Goal: Task Accomplishment & Management: Manage account settings

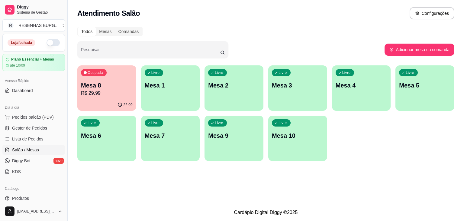
click at [98, 87] on p "Mesa 8" at bounding box center [107, 85] width 52 height 8
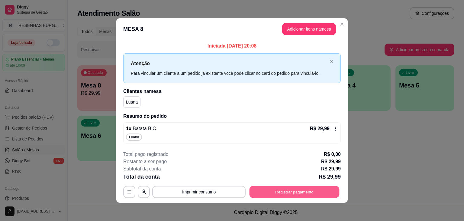
click at [303, 190] on button "Registrar pagamento" at bounding box center [295, 192] width 90 height 12
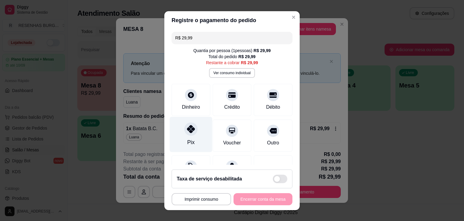
click at [184, 134] on div at bounding box center [190, 128] width 13 height 13
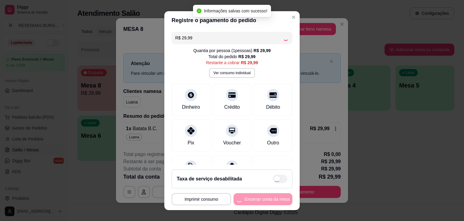
type input "R$ 0,00"
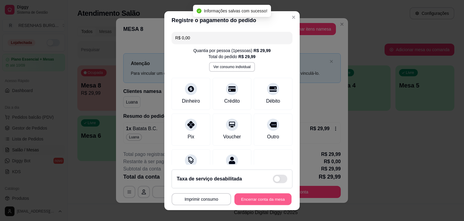
click at [266, 196] on button "Encerrar conta da mesa" at bounding box center [263, 199] width 57 height 12
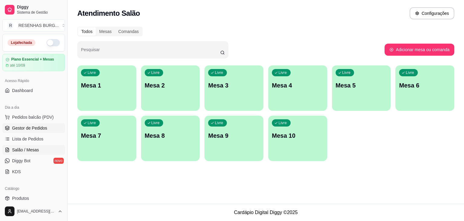
click at [36, 128] on span "Gestor de Pedidos" at bounding box center [29, 128] width 35 height 6
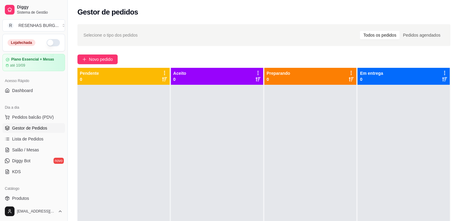
click at [48, 45] on button "button" at bounding box center [53, 42] width 13 height 7
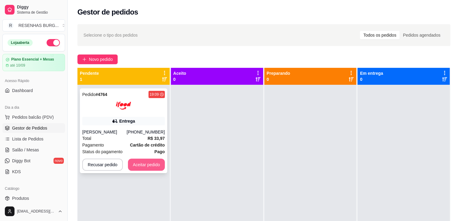
click at [143, 170] on button "Aceitar pedido" at bounding box center [146, 164] width 37 height 12
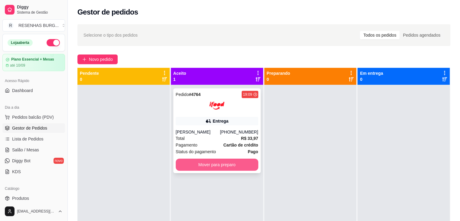
click at [204, 161] on button "Mover para preparo" at bounding box center [217, 164] width 83 height 12
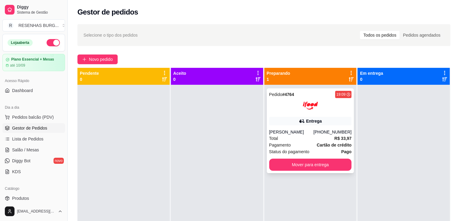
click at [339, 116] on div "Pedido # 4764 19:09 Entrega Heitor Paiva [PHONE_NUMBER] Total R$ 33,97 Pagament…" at bounding box center [310, 130] width 87 height 85
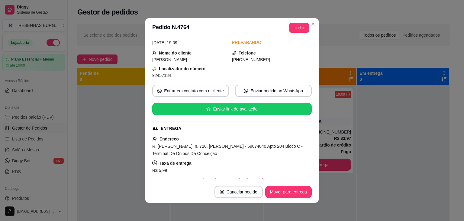
scroll to position [30, 0]
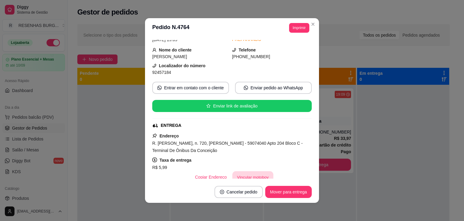
click at [245, 174] on button "Vincular motoboy" at bounding box center [252, 177] width 41 height 12
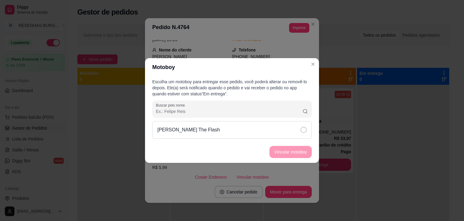
click at [285, 132] on div "[PERSON_NAME] The Flash" at bounding box center [232, 130] width 160 height 18
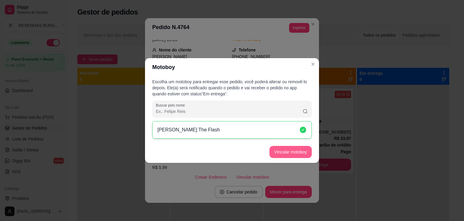
click at [288, 151] on button "Vincular motoboy" at bounding box center [291, 152] width 42 height 12
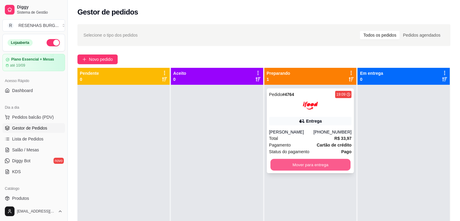
click at [306, 164] on button "Mover para entrega" at bounding box center [310, 165] width 80 height 12
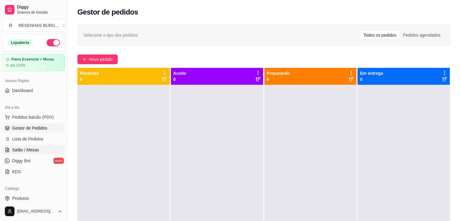
click at [32, 153] on link "Salão / Mesas" at bounding box center [33, 150] width 63 height 10
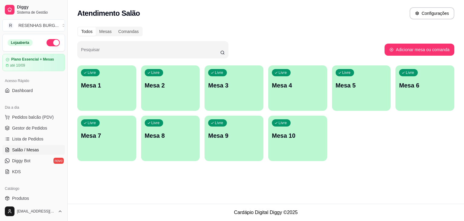
click at [97, 97] on div "Livre Mesa 1" at bounding box center [106, 84] width 59 height 38
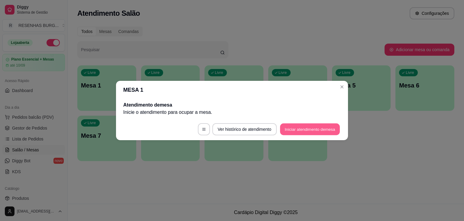
click at [316, 127] on button "Iniciar atendimento de mesa" at bounding box center [310, 129] width 60 height 12
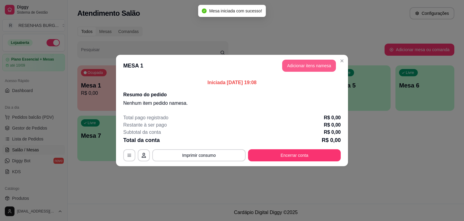
click at [326, 65] on button "Adicionar itens na mesa" at bounding box center [309, 66] width 54 height 12
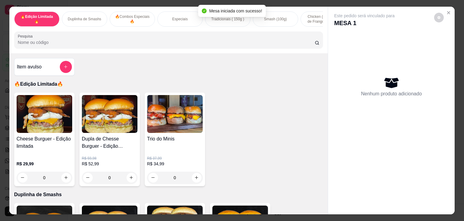
click at [158, 45] on input "Pesquisa" at bounding box center [166, 42] width 297 height 6
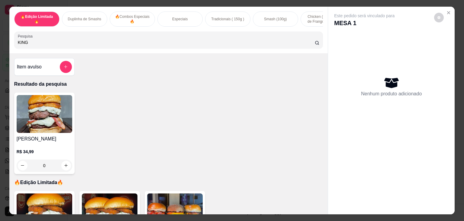
type input "KING"
click at [65, 171] on div "0" at bounding box center [45, 165] width 56 height 12
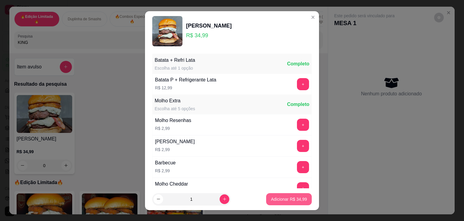
click at [287, 198] on p "Adicionar R$ 34,99" at bounding box center [289, 199] width 36 height 6
type input "1"
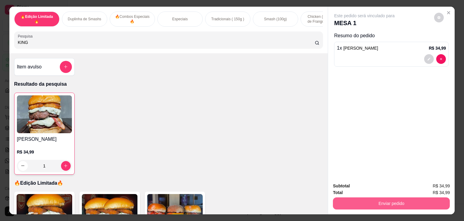
click at [377, 199] on button "Enviar pedido" at bounding box center [391, 203] width 117 height 12
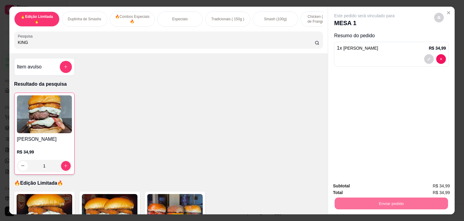
click at [356, 184] on button "Não registrar e enviar pedido" at bounding box center [371, 186] width 66 height 12
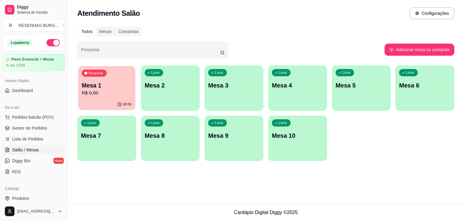
click at [93, 82] on p "Mesa 1" at bounding box center [107, 85] width 50 height 8
click at [24, 129] on span "Gestor de Pedidos" at bounding box center [29, 128] width 35 height 6
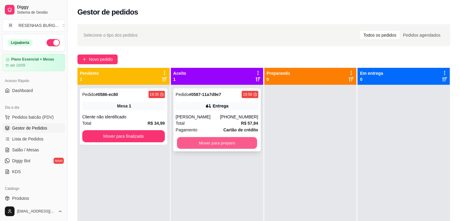
click at [197, 144] on button "Mover para preparo" at bounding box center [217, 143] width 80 height 12
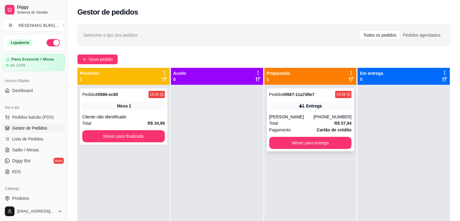
click at [306, 120] on div "Total R$ 57,94" at bounding box center [310, 123] width 83 height 7
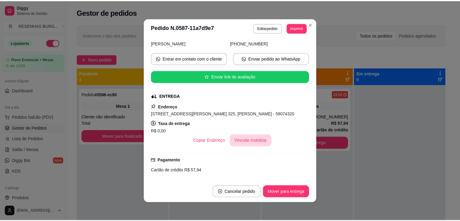
scroll to position [60, 0]
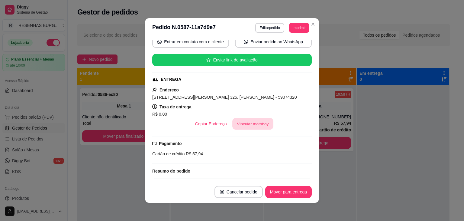
click at [244, 125] on button "Vincular motoboy" at bounding box center [252, 124] width 41 height 12
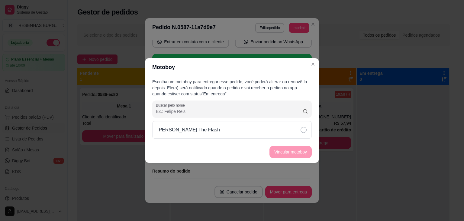
click at [268, 138] on div "Escolha um motoboy para entregar esse pedido, você poderá alterar ou removê-lo …" at bounding box center [232, 108] width 174 height 65
click at [274, 126] on div "[PERSON_NAME] The Flash" at bounding box center [232, 130] width 160 height 18
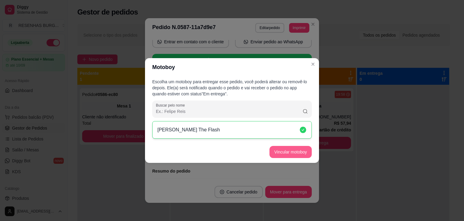
click at [291, 149] on button "Vincular motoboy" at bounding box center [291, 152] width 42 height 12
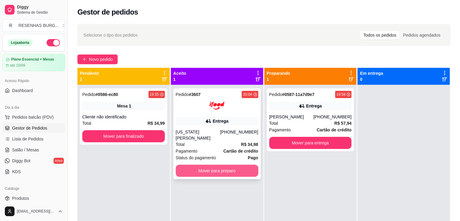
click at [198, 166] on button "Mover para preparo" at bounding box center [217, 170] width 83 height 12
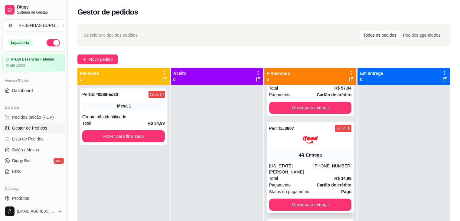
scroll to position [36, 0]
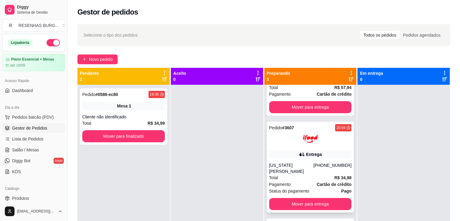
click at [298, 162] on div "[US_STATE][PERSON_NAME]" at bounding box center [291, 168] width 44 height 12
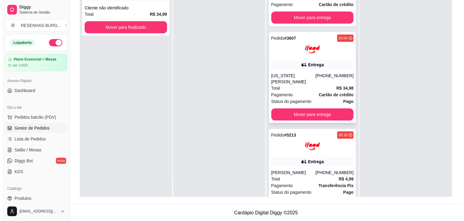
scroll to position [0, 0]
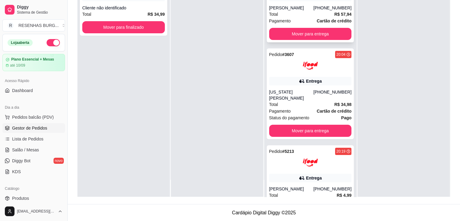
click at [275, 11] on span "Total" at bounding box center [273, 14] width 9 height 7
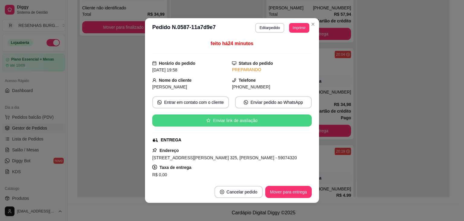
scroll to position [60, 0]
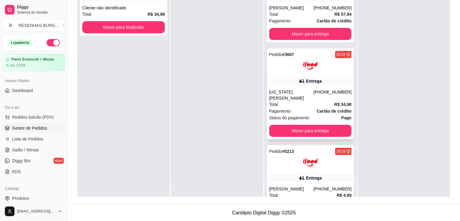
click at [320, 74] on div "Pedido # 3607 20:04 Entrega [US_STATE] CHACON [PHONE_NUMBER] Total R$ 34,98 Pag…" at bounding box center [310, 93] width 87 height 91
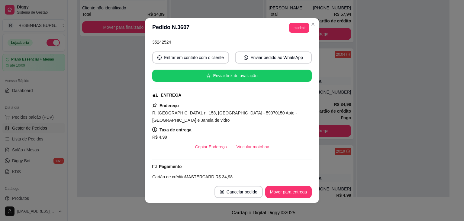
click at [257, 145] on button "Vincular motoboy" at bounding box center [253, 147] width 42 height 12
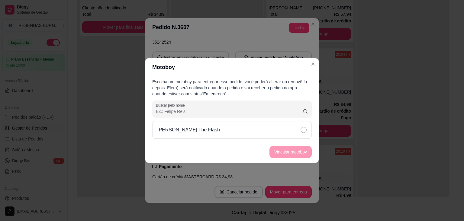
click at [291, 129] on div "[PERSON_NAME] The Flash" at bounding box center [232, 130] width 160 height 18
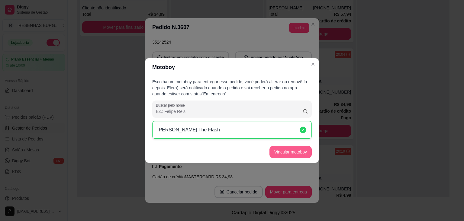
click at [292, 153] on button "Vincular motoboy" at bounding box center [291, 152] width 42 height 12
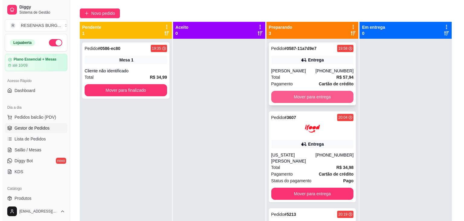
scroll to position [0, 0]
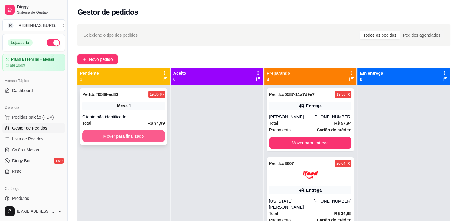
click at [133, 134] on button "Mover para finalizado" at bounding box center [123, 136] width 83 height 12
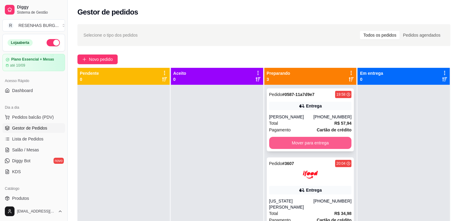
click at [281, 146] on button "Mover para entrega" at bounding box center [310, 143] width 83 height 12
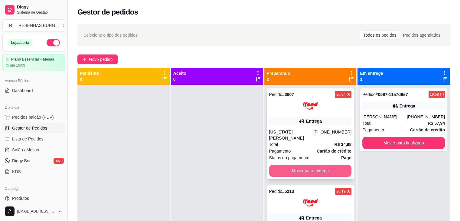
click at [286, 164] on button "Mover para entrega" at bounding box center [310, 170] width 83 height 12
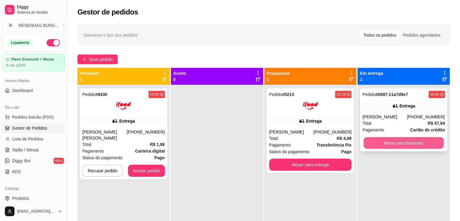
click at [409, 144] on button "Mover para finalizado" at bounding box center [403, 143] width 80 height 12
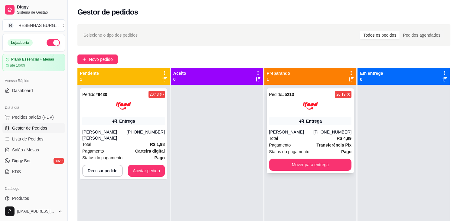
click at [328, 133] on div "[PHONE_NUMBER]" at bounding box center [332, 132] width 38 height 6
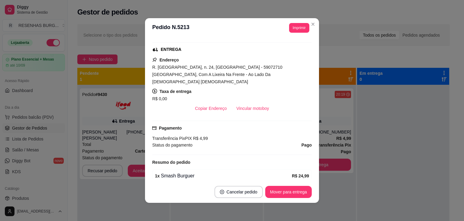
scroll to position [151, 0]
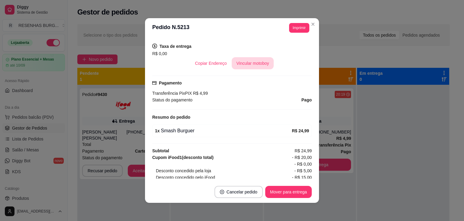
click at [244, 57] on button "Vincular motoboy" at bounding box center [253, 63] width 42 height 12
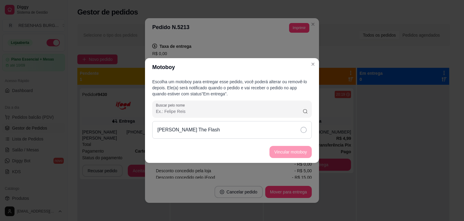
click at [301, 131] on icon at bounding box center [304, 130] width 6 height 6
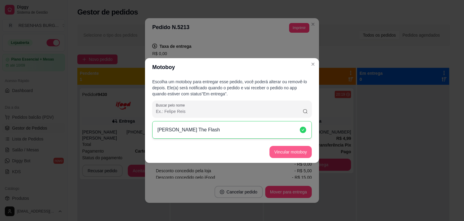
click at [302, 150] on button "Vincular motoboy" at bounding box center [291, 152] width 42 height 12
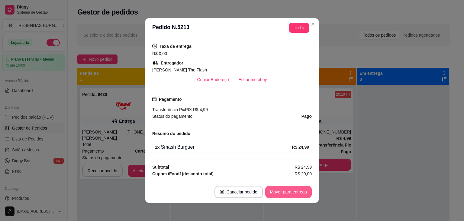
click at [290, 190] on button "Mover para entrega" at bounding box center [288, 192] width 47 height 12
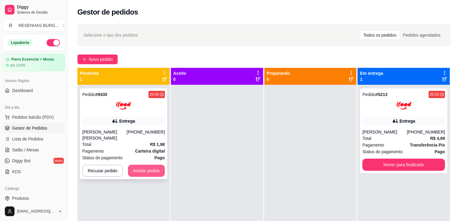
click at [141, 167] on button "Aceitar pedido" at bounding box center [146, 170] width 37 height 12
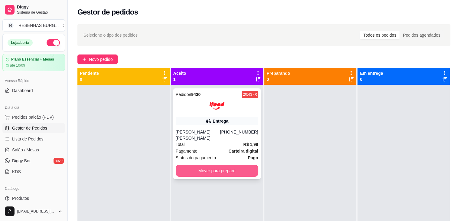
click at [240, 174] on button "Mover para preparo" at bounding box center [217, 170] width 83 height 12
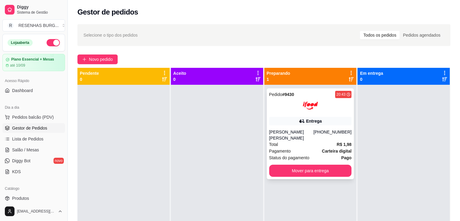
click at [300, 130] on div "[PERSON_NAME] [PERSON_NAME]" at bounding box center [291, 135] width 44 height 12
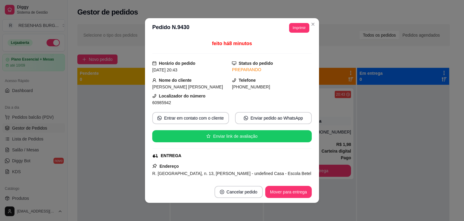
scroll to position [60, 0]
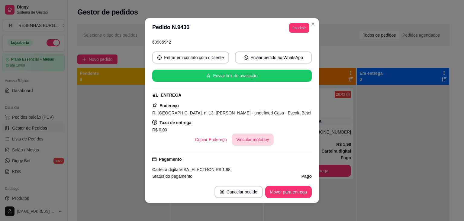
click at [255, 141] on button "Vincular motoboy" at bounding box center [253, 139] width 42 height 12
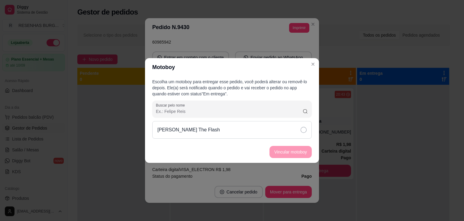
click at [291, 132] on div "[PERSON_NAME] The Flash" at bounding box center [232, 130] width 160 height 18
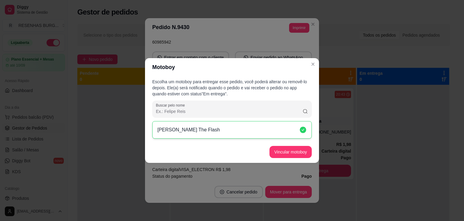
click at [299, 150] on button "Vincular motoboy" at bounding box center [291, 152] width 42 height 12
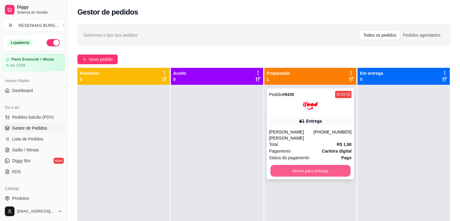
click at [317, 172] on button "Mover para entrega" at bounding box center [310, 171] width 80 height 12
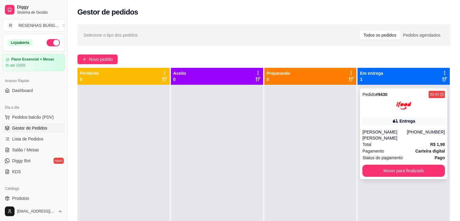
click at [379, 133] on div "[PERSON_NAME] [PERSON_NAME]" at bounding box center [384, 135] width 44 height 12
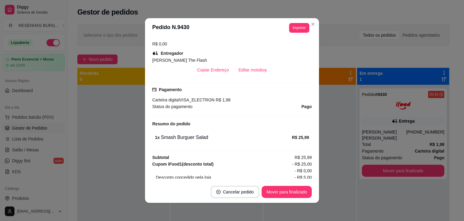
scroll to position [174, 0]
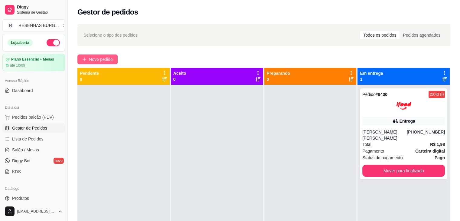
click at [102, 58] on span "Novo pedido" at bounding box center [101, 59] width 24 height 7
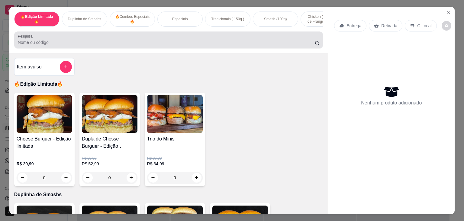
click at [121, 43] on input "Pesquisa" at bounding box center [166, 42] width 297 height 6
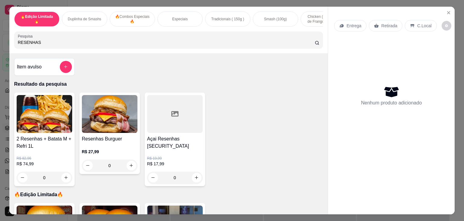
type input "RESENHAS"
click at [129, 168] on div "0" at bounding box center [110, 165] width 56 height 12
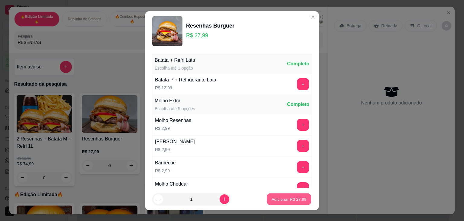
click at [272, 199] on p "Adicionar R$ 27,99" at bounding box center [289, 199] width 35 height 6
type input "1"
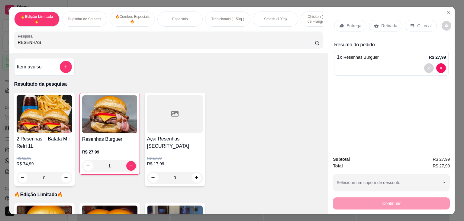
drag, startPoint x: 92, startPoint y: 45, endPoint x: 7, endPoint y: 46, distance: 84.7
click at [9, 46] on div "🔥Edição Limitada🔥 Duplinha de Smashs 🔥Combos Especiais 🔥 Especiais Tradicionais…" at bounding box center [168, 30] width 319 height 47
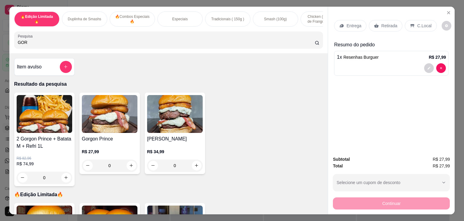
type input "GOR"
click at [130, 167] on div "0" at bounding box center [110, 165] width 56 height 12
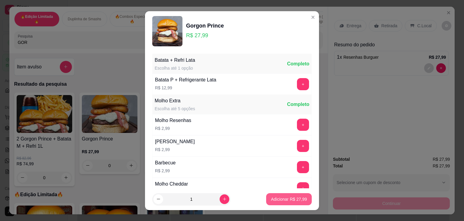
click at [287, 201] on p "Adicionar R$ 27,99" at bounding box center [289, 199] width 36 height 6
type input "1"
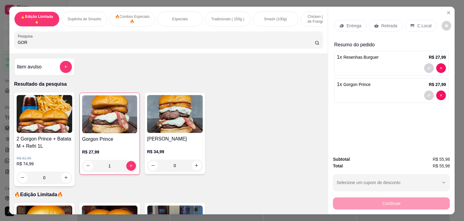
drag, startPoint x: 32, startPoint y: 44, endPoint x: 0, endPoint y: 54, distance: 33.5
click at [0, 54] on div "🔥Edição Limitada🔥 Duplinha de Smashs 🔥Combos Especiais 🔥 Especiais Tradicionais…" at bounding box center [232, 110] width 464 height 221
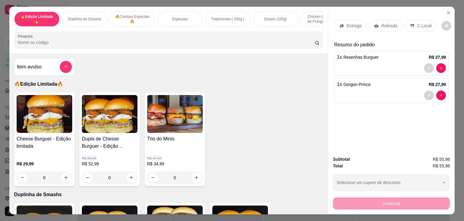
click at [418, 24] on p "C.Local" at bounding box center [425, 26] width 14 height 6
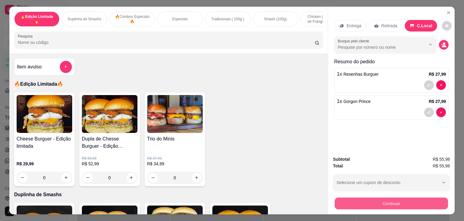
click at [370, 197] on button "Continuar" at bounding box center [391, 203] width 113 height 12
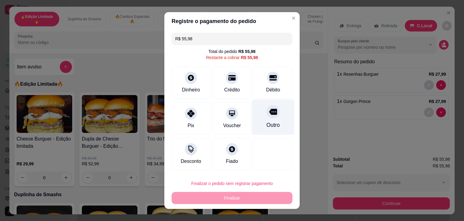
click at [269, 115] on icon at bounding box center [273, 112] width 8 height 8
type input "R$ 0,00"
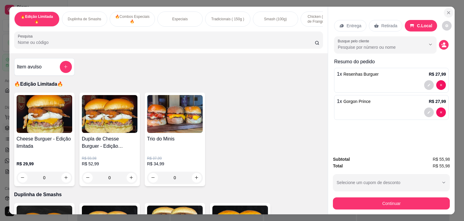
click at [448, 11] on icon "Close" at bounding box center [449, 12] width 2 height 2
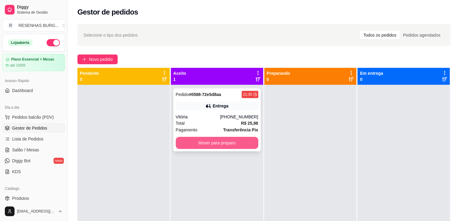
click at [207, 144] on button "Mover para preparo" at bounding box center [217, 143] width 83 height 12
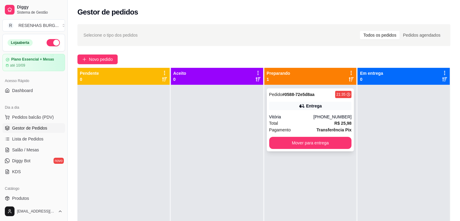
click at [292, 102] on div "Entrega" at bounding box center [310, 106] width 83 height 8
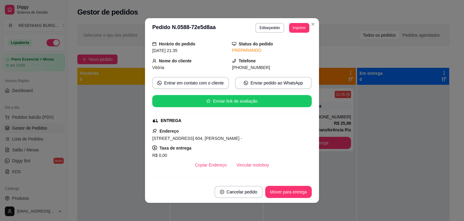
scroll to position [30, 0]
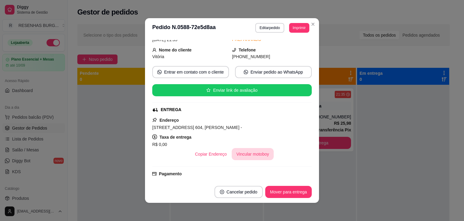
click at [260, 158] on button "Vincular motoboy" at bounding box center [253, 154] width 42 height 12
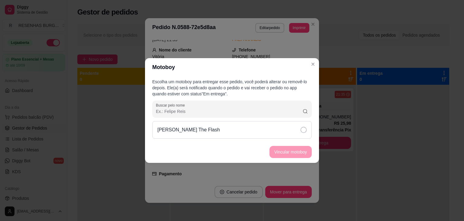
click at [277, 129] on div "[PERSON_NAME] The Flash" at bounding box center [232, 130] width 160 height 18
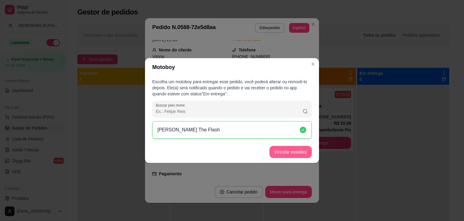
click at [288, 147] on button "Vincular motoboy" at bounding box center [291, 152] width 42 height 12
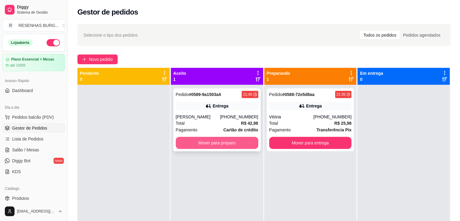
click at [202, 148] on button "Mover para preparo" at bounding box center [217, 143] width 83 height 12
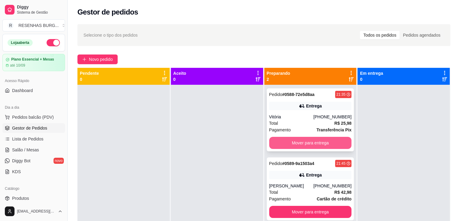
click at [291, 142] on button "Mover para entrega" at bounding box center [310, 143] width 83 height 12
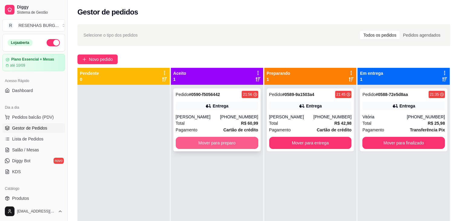
click at [205, 141] on button "Mover para preparo" at bounding box center [217, 143] width 83 height 12
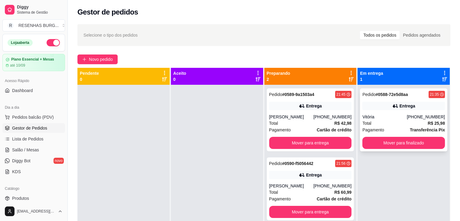
click at [412, 112] on div "Pedido # 0588-72e5d8aa 21:35 Entrega Vitória [PHONE_NUMBER] Total R$ 25,98 Paga…" at bounding box center [403, 119] width 87 height 63
click at [290, 110] on div "Entrega" at bounding box center [310, 106] width 83 height 8
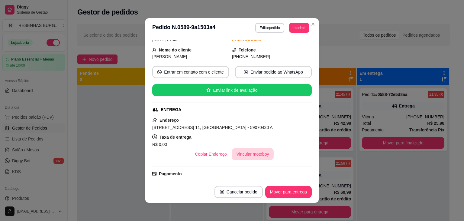
click at [245, 153] on button "Vincular motoboy" at bounding box center [253, 154] width 42 height 12
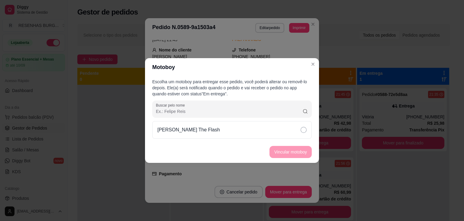
click at [289, 129] on div "[PERSON_NAME] The Flash" at bounding box center [232, 130] width 160 height 18
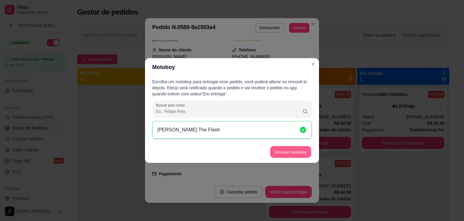
click at [300, 149] on button "Vincular motoboy" at bounding box center [290, 152] width 41 height 12
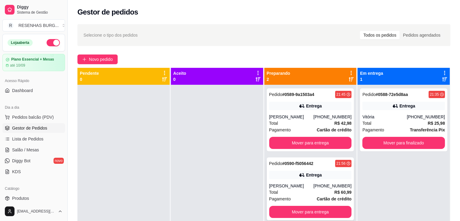
click at [297, 186] on div "[PERSON_NAME]" at bounding box center [291, 186] width 44 height 6
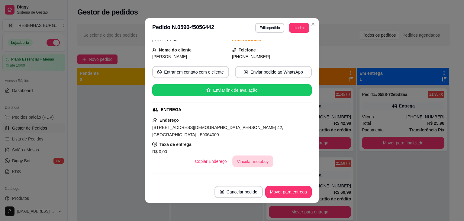
click at [241, 155] on button "Vincular motoboy" at bounding box center [252, 161] width 41 height 12
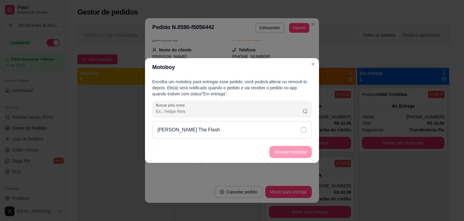
click at [267, 129] on div "[PERSON_NAME] The Flash" at bounding box center [232, 130] width 160 height 18
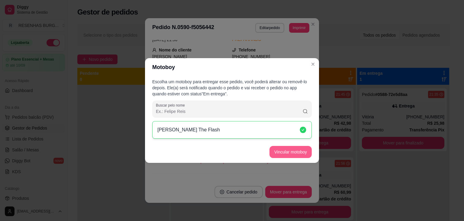
click at [285, 154] on button "Vincular motoboy" at bounding box center [291, 152] width 42 height 12
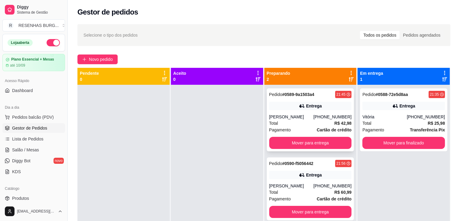
click at [293, 110] on div "Entrega" at bounding box center [310, 106] width 83 height 8
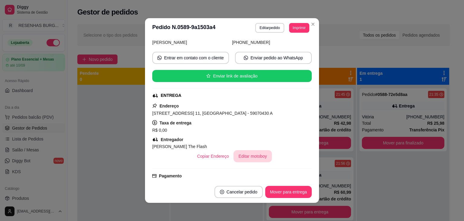
scroll to position [60, 0]
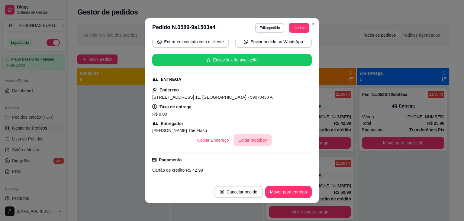
click at [238, 142] on button "Editar motoboy" at bounding box center [253, 140] width 38 height 12
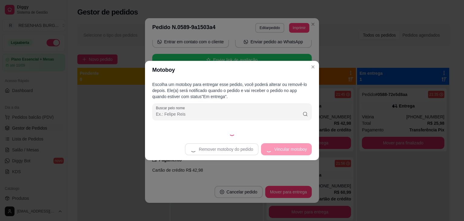
click at [314, 72] on header "Motoboy" at bounding box center [232, 70] width 174 height 18
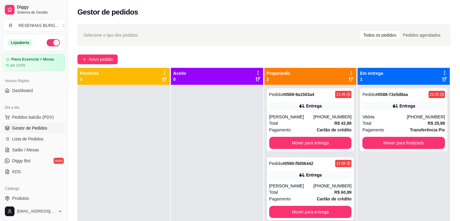
click at [312, 193] on div "Total R$ 60,99" at bounding box center [310, 192] width 83 height 7
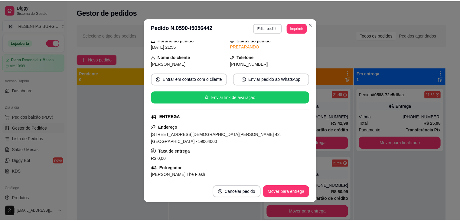
scroll to position [30, 0]
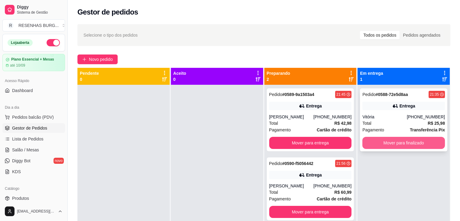
click at [393, 142] on button "Mover para finalizado" at bounding box center [403, 143] width 83 height 12
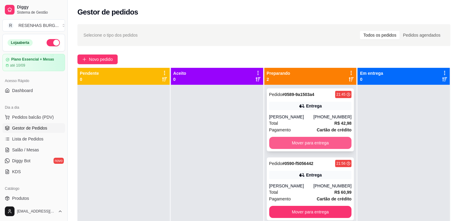
click at [279, 143] on button "Mover para entrega" at bounding box center [310, 143] width 83 height 12
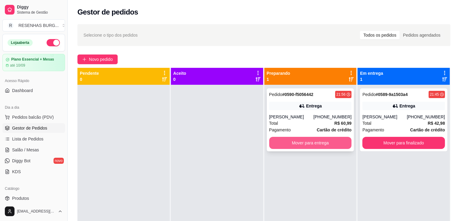
click at [311, 138] on button "Mover para entrega" at bounding box center [310, 143] width 83 height 12
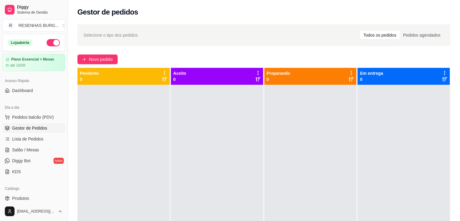
click at [52, 43] on button "button" at bounding box center [53, 42] width 13 height 7
click at [31, 136] on span "Lista de Pedidos" at bounding box center [27, 139] width 31 height 6
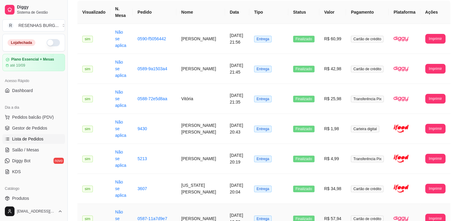
scroll to position [40, 0]
